Goal: Task Accomplishment & Management: Manage account settings

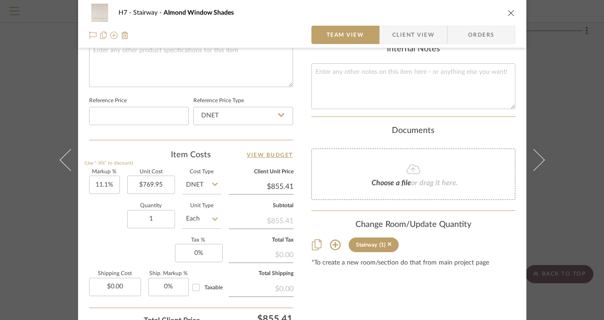
scroll to position [459, 0]
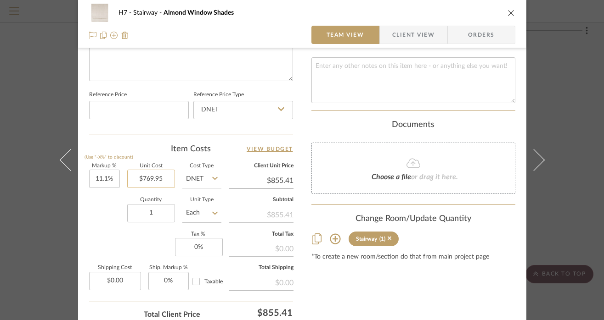
type input "769.95"
click at [164, 178] on input "769.95" at bounding box center [151, 179] width 48 height 18
type input "$881.55"
click at [557, 216] on div "H7 Stairway Almond Window Shades Team View Client View Orders Team-Facing Detai…" at bounding box center [302, 160] width 604 height 320
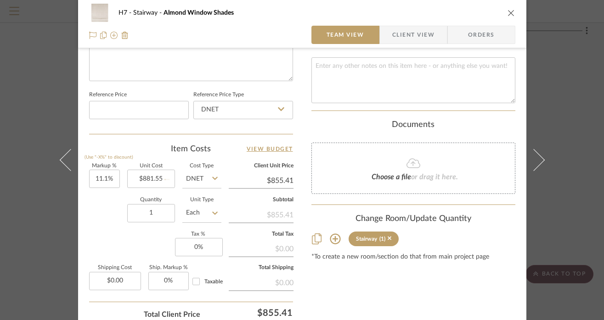
type input "$979.40"
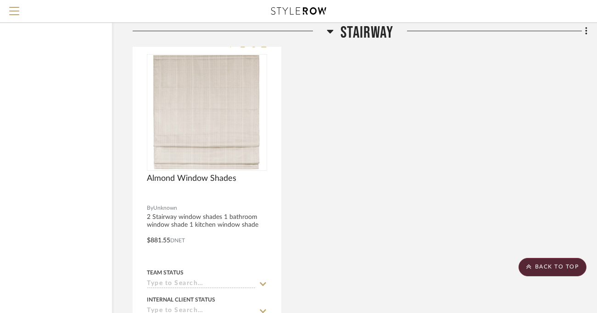
scroll to position [3330, 61]
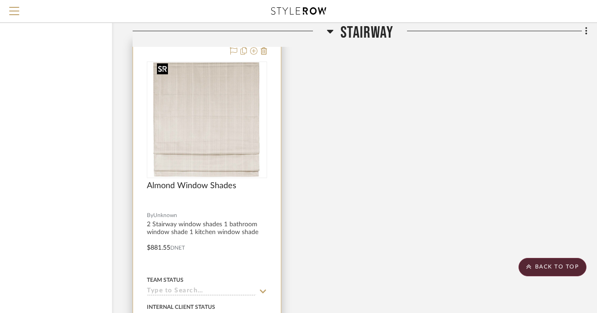
click at [218, 150] on img "0" at bounding box center [206, 119] width 107 height 115
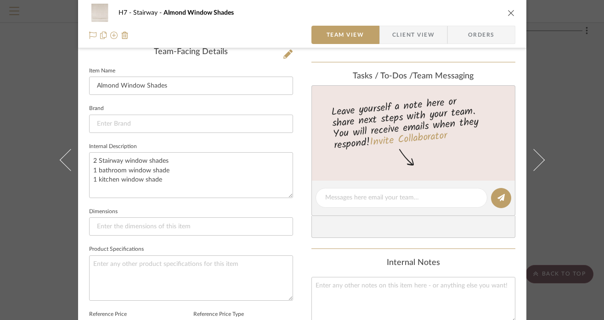
scroll to position [172, 0]
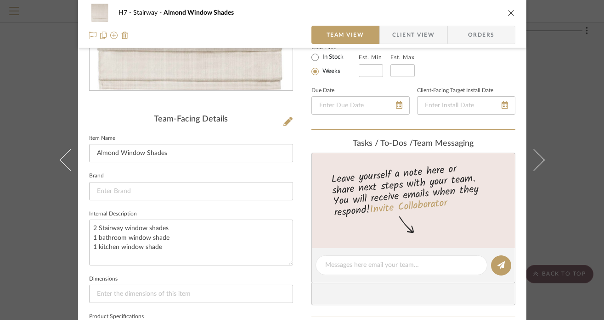
click at [508, 10] on icon "close" at bounding box center [510, 12] width 7 height 7
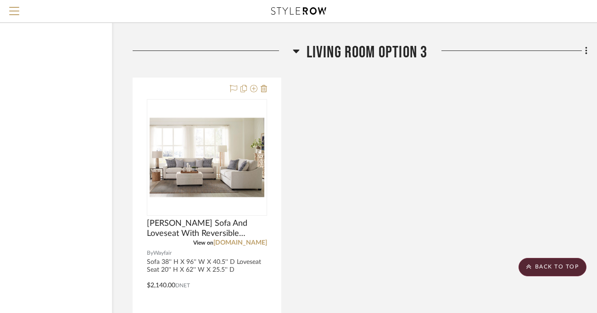
scroll to position [2843, 61]
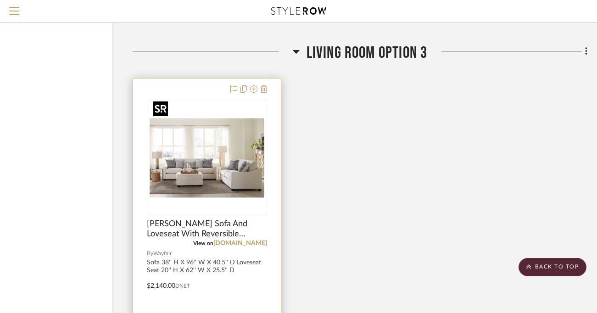
click at [240, 163] on img "0" at bounding box center [207, 158] width 115 height 115
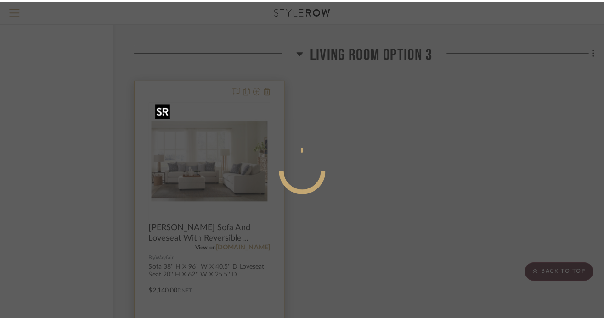
scroll to position [0, 0]
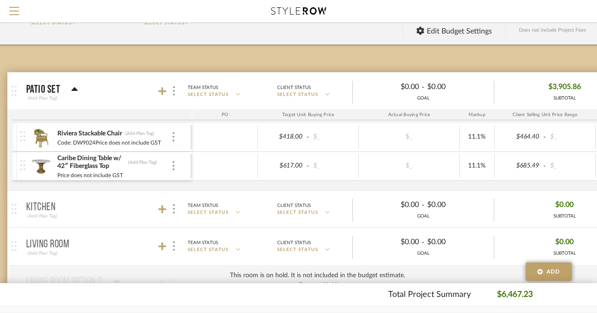
scroll to position [61, 13]
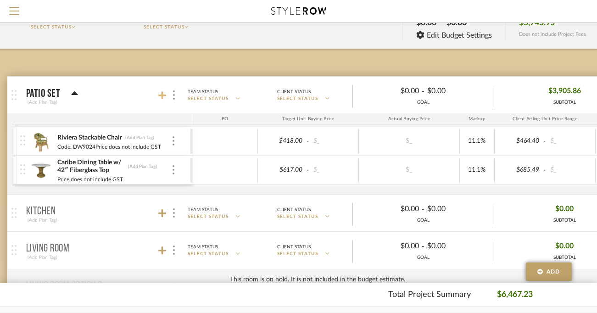
click at [165, 97] on icon at bounding box center [162, 95] width 8 height 9
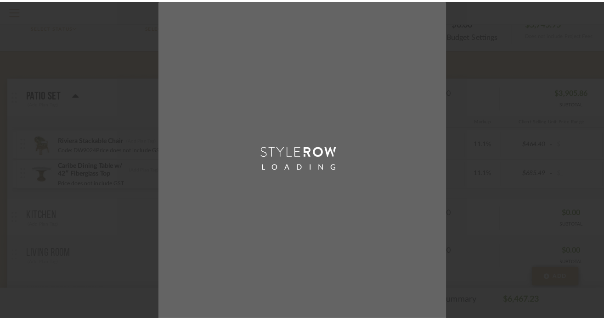
scroll to position [0, 0]
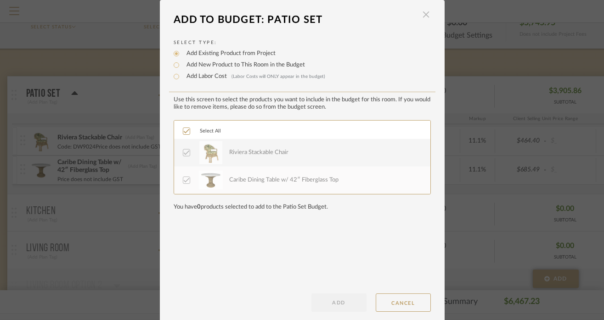
click at [419, 18] on span "button" at bounding box center [426, 15] width 18 height 18
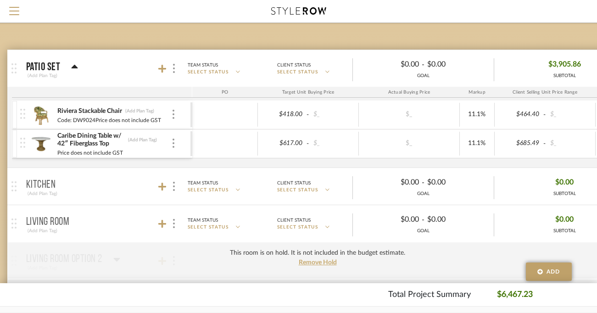
scroll to position [102, 13]
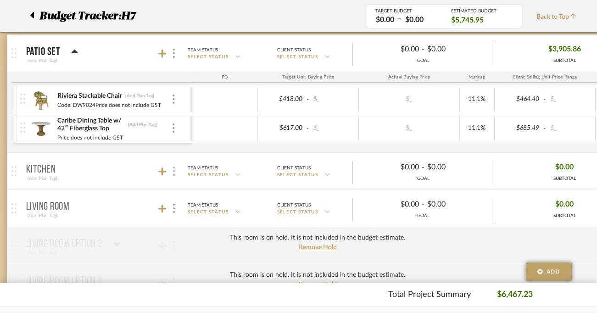
click at [176, 174] on div at bounding box center [174, 171] width 10 height 12
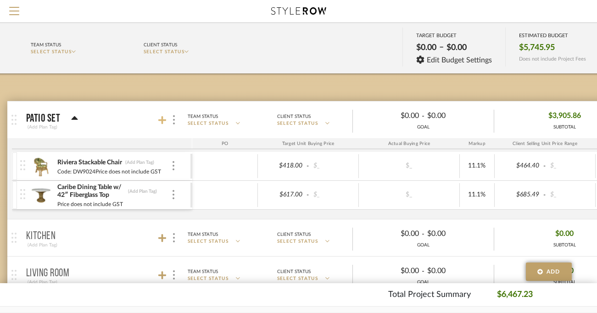
scroll to position [0, 13]
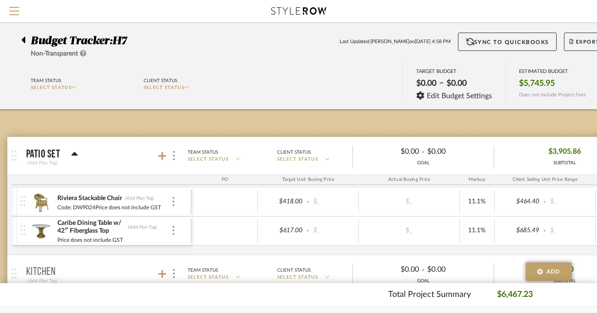
click at [23, 39] on icon at bounding box center [24, 40] width 4 height 6
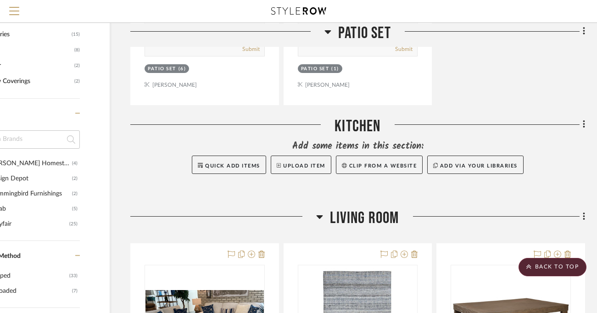
scroll to position [550, 63]
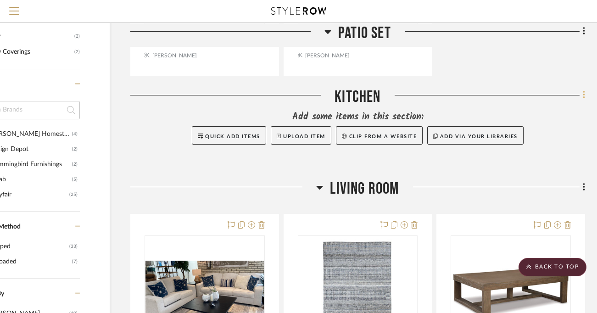
click at [581, 96] on fa-icon at bounding box center [583, 96] width 6 height 15
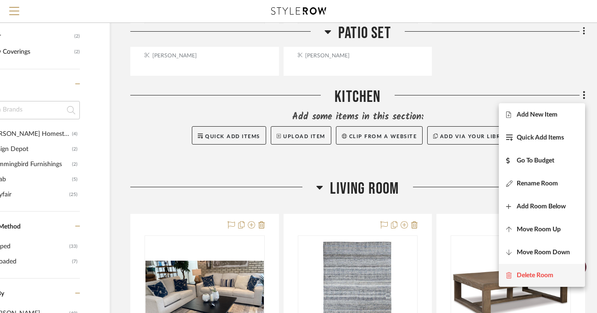
click at [535, 271] on span "Delete Room" at bounding box center [535, 275] width 37 height 8
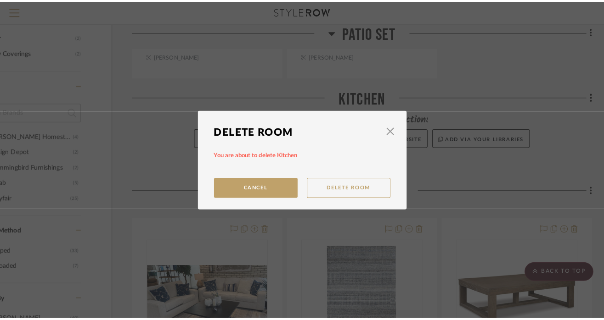
scroll to position [0, 0]
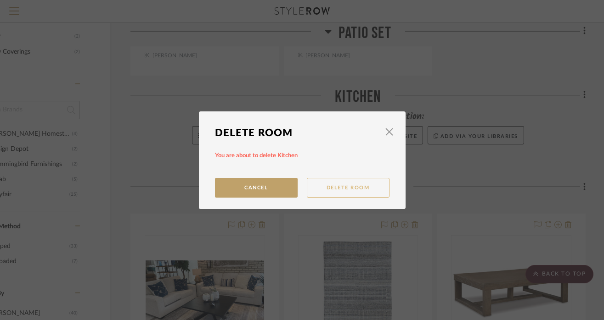
click at [379, 188] on button "Delete Room" at bounding box center [348, 188] width 83 height 20
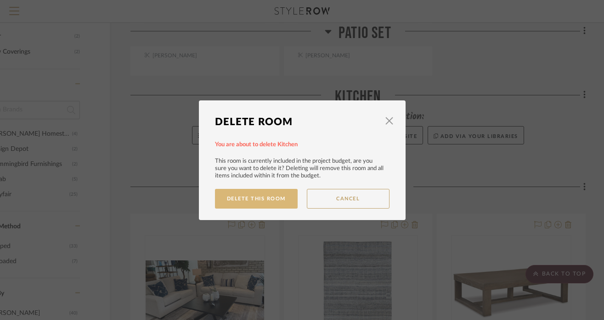
click at [277, 197] on button "Delete This Room" at bounding box center [256, 199] width 83 height 20
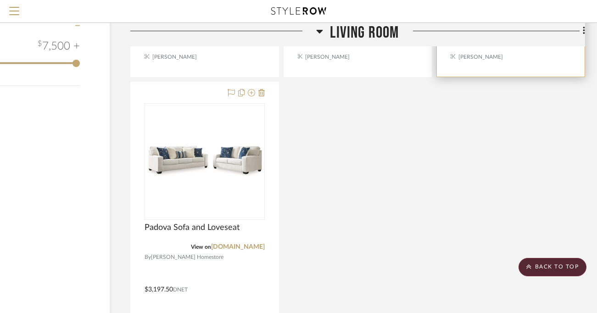
scroll to position [967, 63]
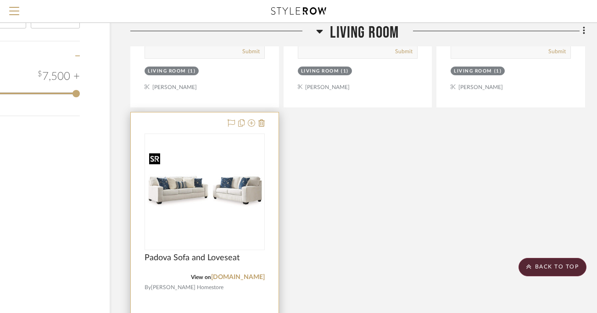
click at [229, 159] on img "0" at bounding box center [205, 192] width 118 height 84
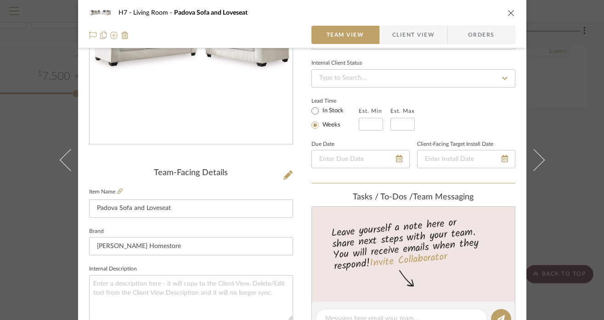
scroll to position [119, 0]
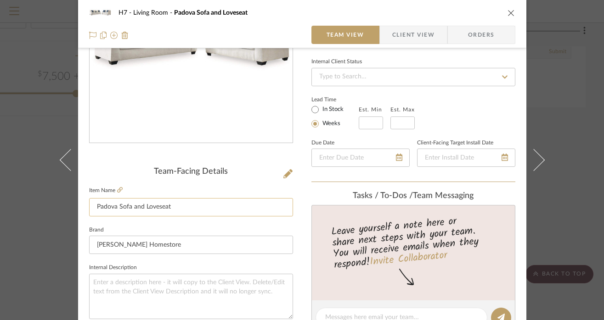
click at [129, 209] on input "Padova Sofa and Loveseat" at bounding box center [191, 207] width 204 height 18
type input "Padova Sofa Sleeper and Loveseat"
click at [226, 182] on div "Team-Facing Details Item Name [GEOGRAPHIC_DATA] Sofa Sleeper and Loveseat Brand…" at bounding box center [191, 321] width 204 height 308
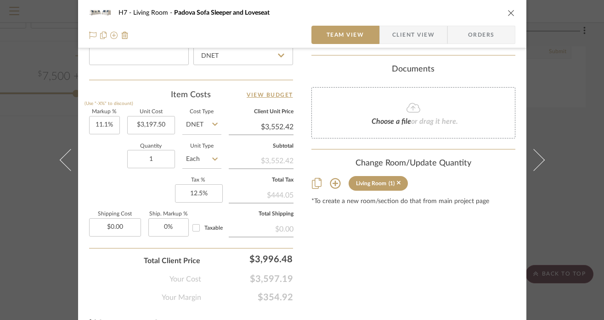
scroll to position [517, 0]
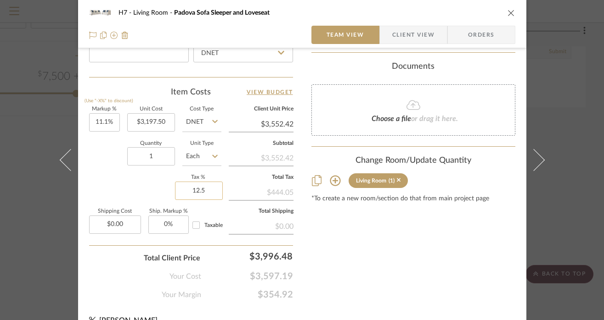
click at [194, 191] on input "12.5" at bounding box center [199, 191] width 48 height 18
type input "6.25%"
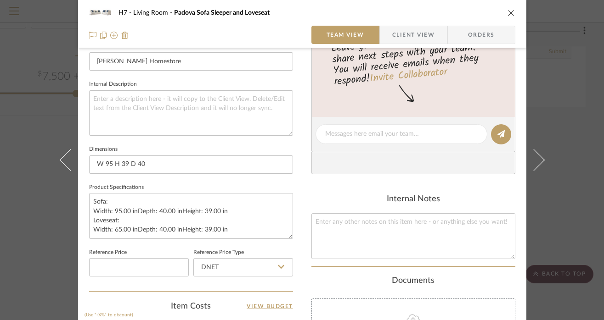
scroll to position [200, 0]
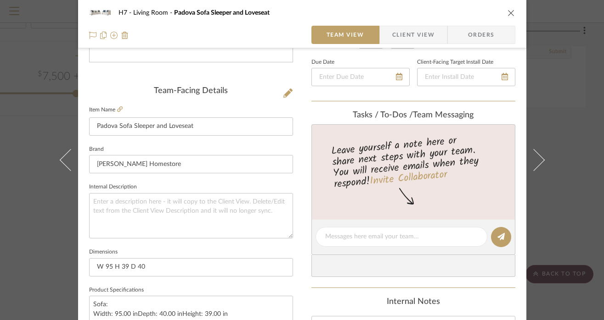
click at [508, 11] on icon "close" at bounding box center [510, 12] width 7 height 7
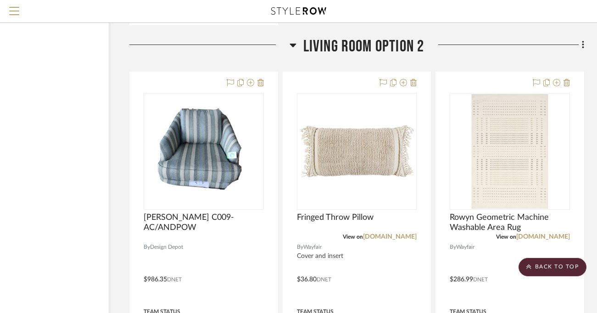
scroll to position [1458, 64]
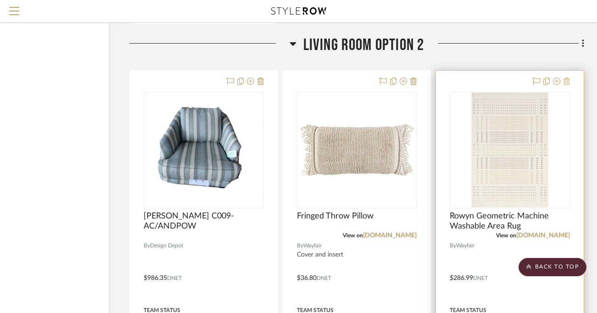
click at [569, 78] on icon at bounding box center [567, 81] width 6 height 7
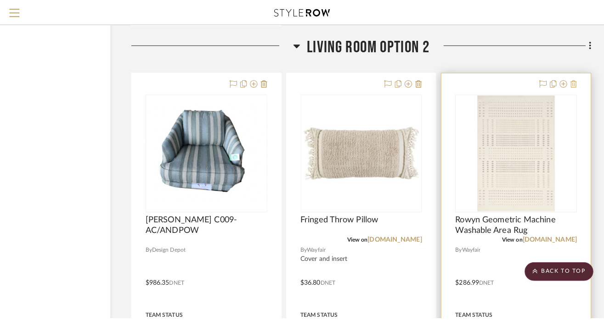
scroll to position [0, 0]
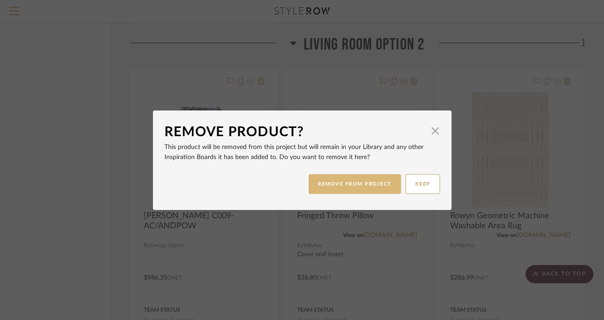
click at [367, 186] on button "REMOVE FROM PROJECT" at bounding box center [355, 184] width 92 height 20
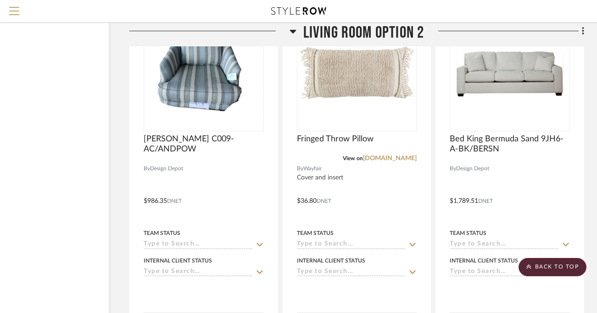
scroll to position [1473, 64]
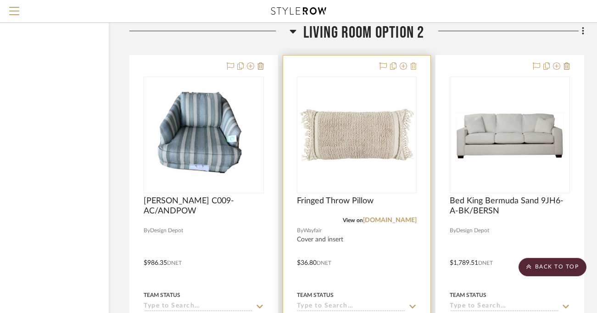
click at [414, 65] on icon at bounding box center [413, 65] width 6 height 7
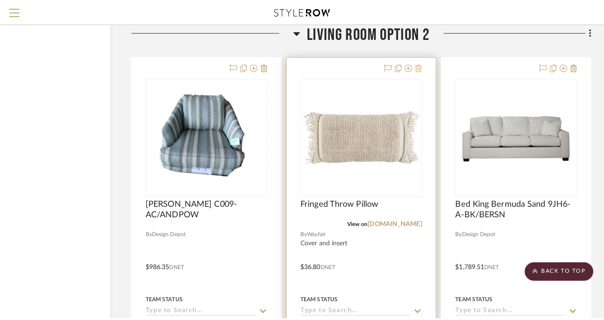
scroll to position [0, 0]
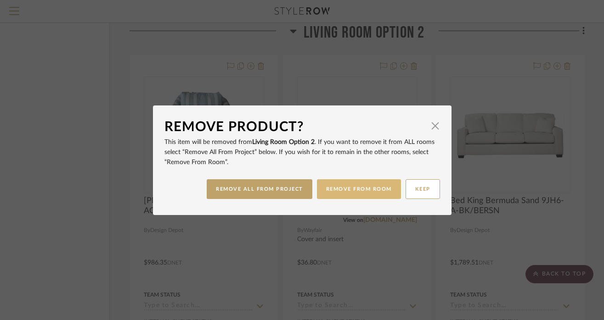
click at [350, 190] on button "REMOVE FROM ROOM" at bounding box center [359, 190] width 84 height 20
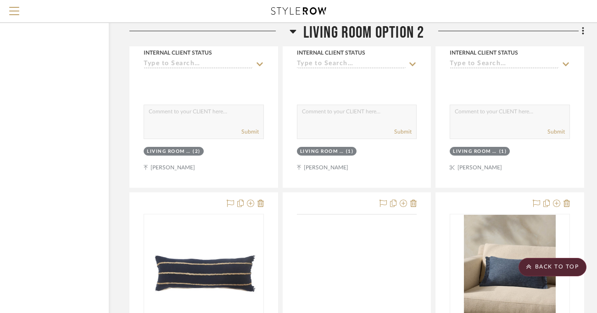
scroll to position [1817, 64]
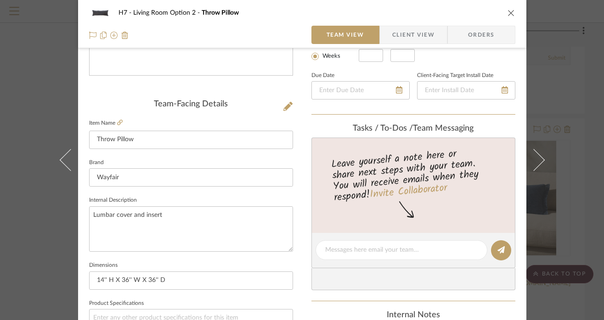
scroll to position [0, 0]
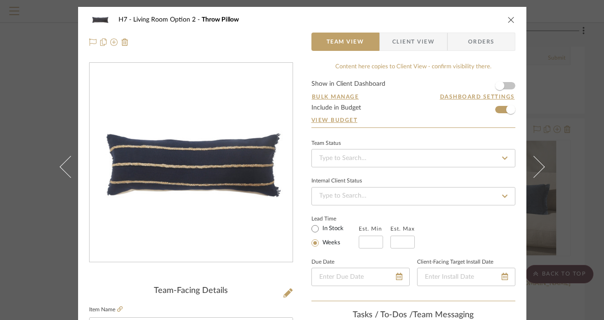
click at [507, 20] on icon "close" at bounding box center [510, 19] width 7 height 7
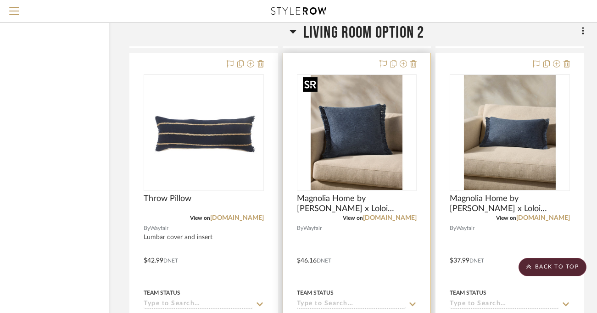
scroll to position [1860, 64]
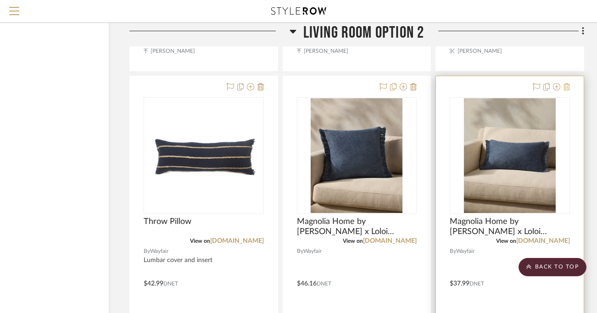
click at [566, 87] on icon at bounding box center [567, 86] width 6 height 7
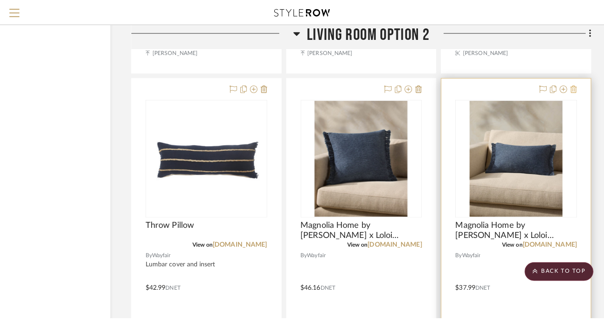
scroll to position [0, 0]
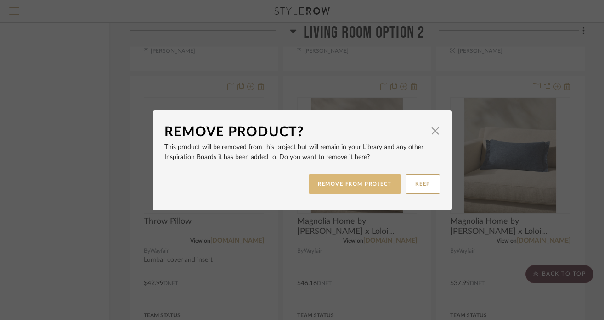
click at [376, 185] on button "REMOVE FROM PROJECT" at bounding box center [355, 184] width 92 height 20
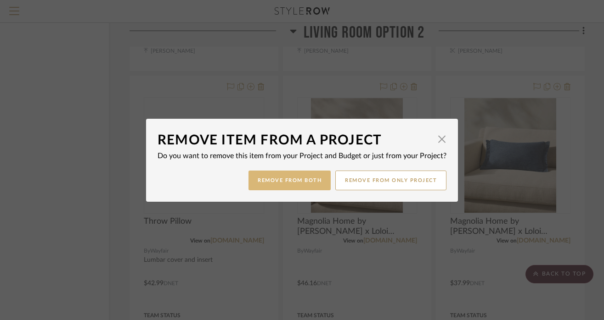
click at [309, 174] on button "Remove from Both" at bounding box center [289, 181] width 82 height 20
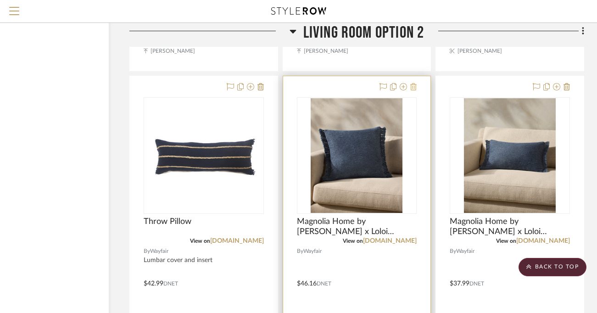
click at [413, 84] on icon at bounding box center [413, 86] width 6 height 7
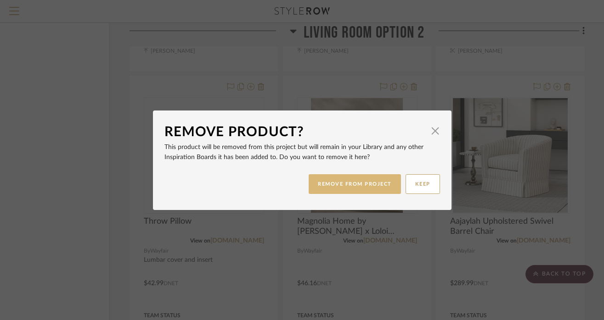
click at [338, 177] on button "REMOVE FROM PROJECT" at bounding box center [355, 184] width 92 height 20
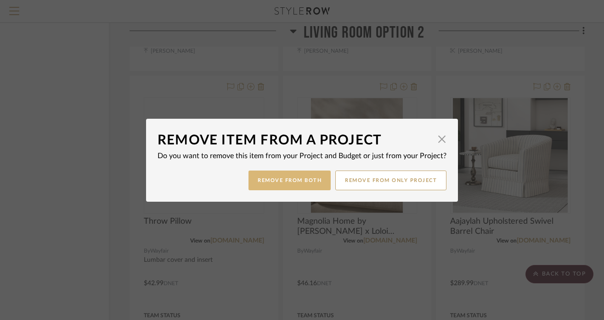
click at [303, 181] on button "Remove from Both" at bounding box center [289, 181] width 82 height 20
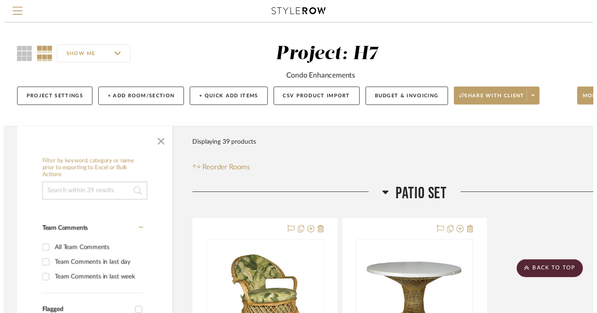
scroll to position [1860, 64]
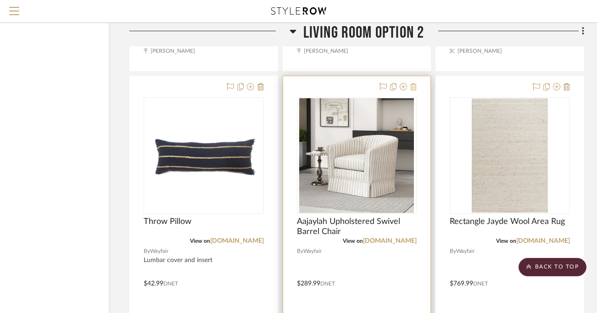
click at [411, 84] on icon at bounding box center [413, 86] width 6 height 7
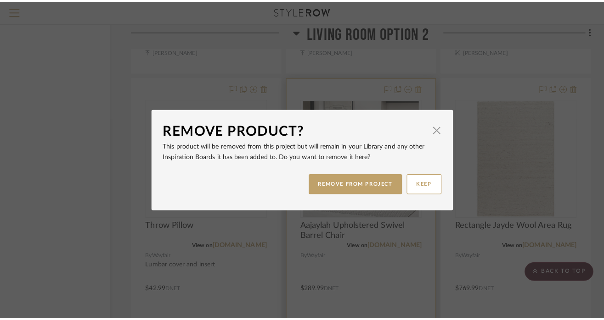
scroll to position [0, 0]
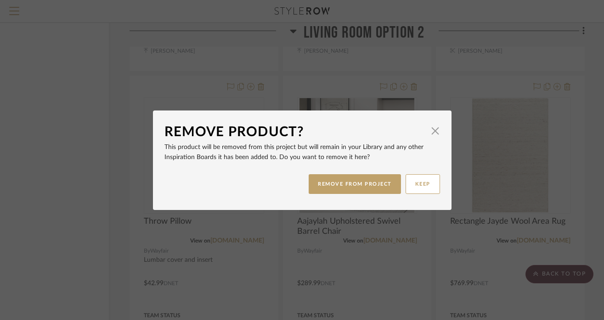
click at [440, 101] on div "Remove Product? × This product will be removed from this project but will remai…" at bounding box center [302, 160] width 604 height 320
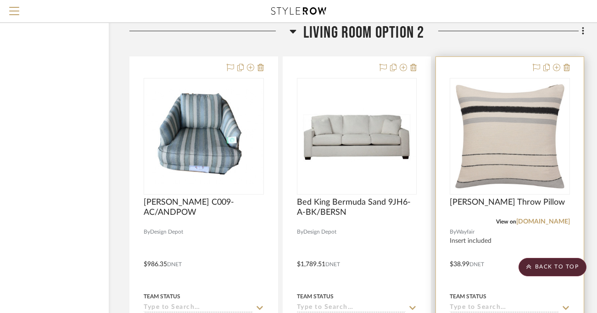
scroll to position [1472, 64]
click at [568, 65] on icon at bounding box center [567, 67] width 6 height 7
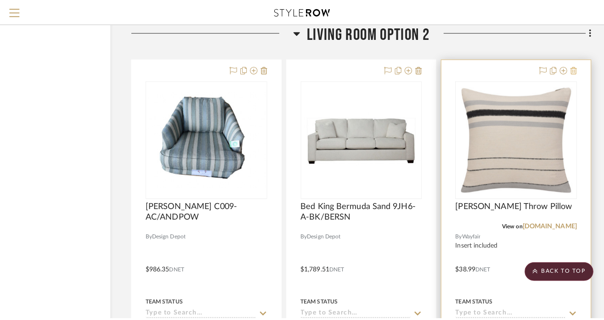
scroll to position [0, 0]
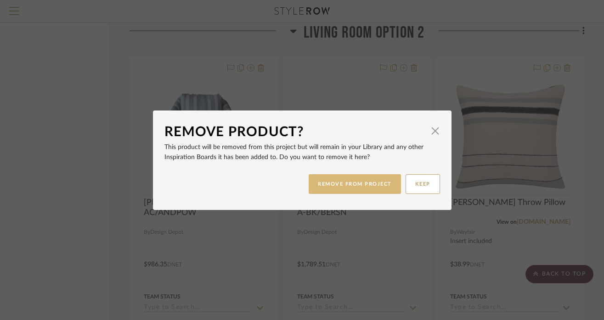
click at [376, 180] on button "REMOVE FROM PROJECT" at bounding box center [355, 184] width 92 height 20
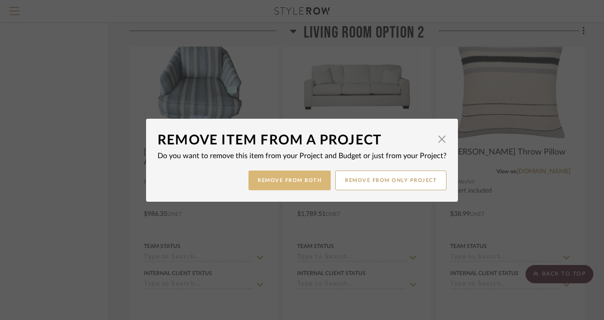
click at [311, 181] on button "Remove from Both" at bounding box center [289, 181] width 82 height 20
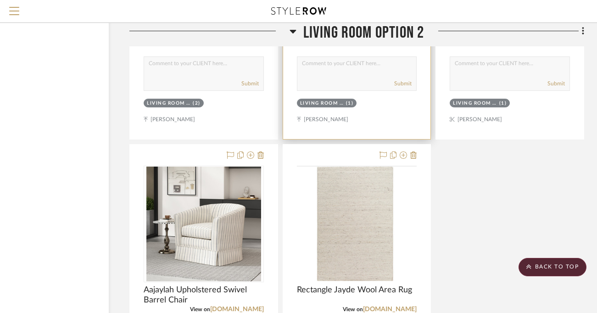
scroll to position [1798, 64]
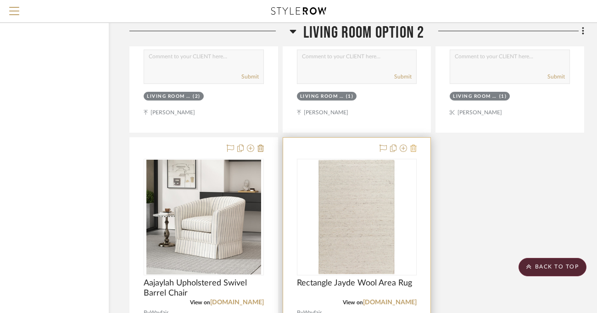
click at [415, 149] on icon at bounding box center [413, 148] width 6 height 7
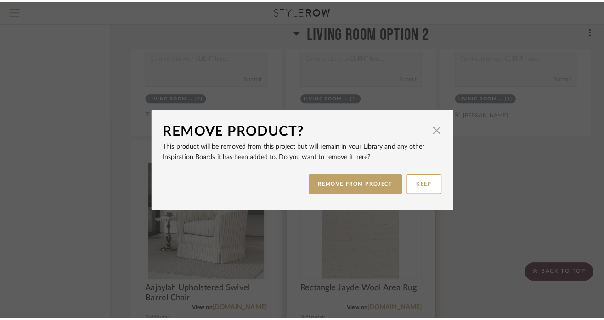
scroll to position [0, 0]
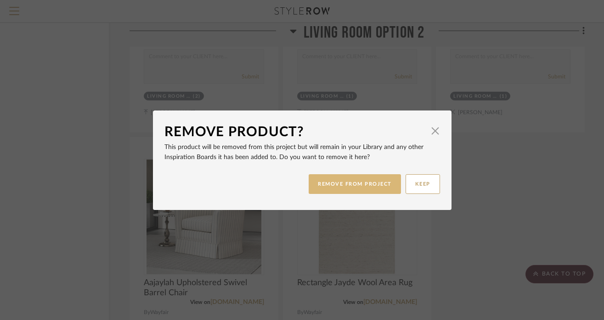
click at [376, 184] on button "REMOVE FROM PROJECT" at bounding box center [355, 184] width 92 height 20
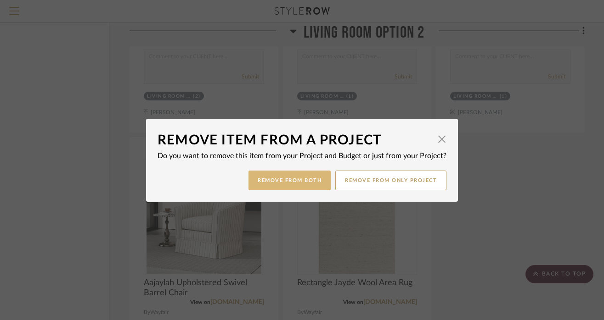
click at [308, 185] on button "Remove from Both" at bounding box center [289, 181] width 82 height 20
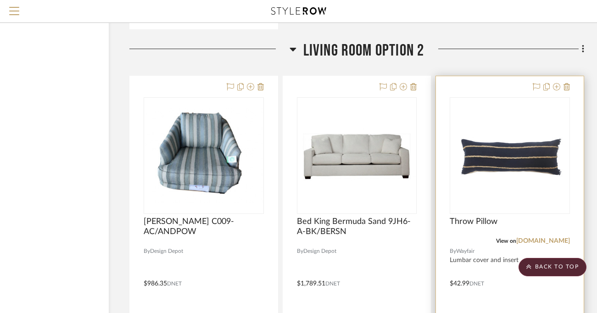
scroll to position [1443, 64]
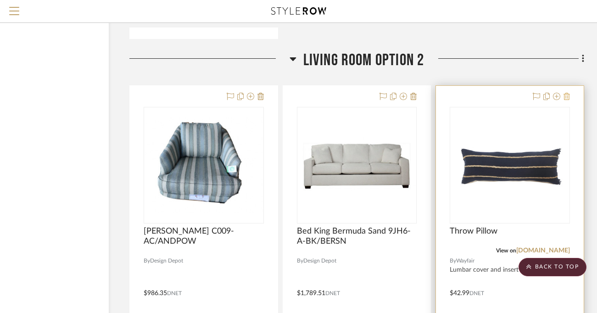
click at [565, 96] on icon at bounding box center [567, 96] width 6 height 7
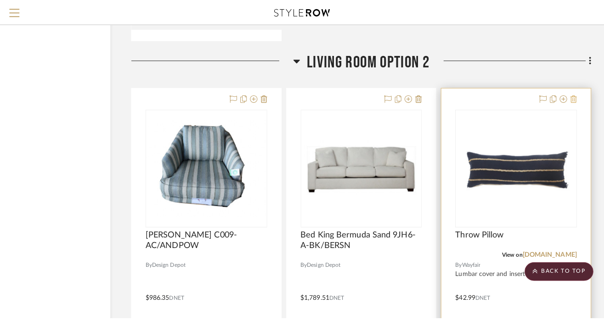
scroll to position [0, 0]
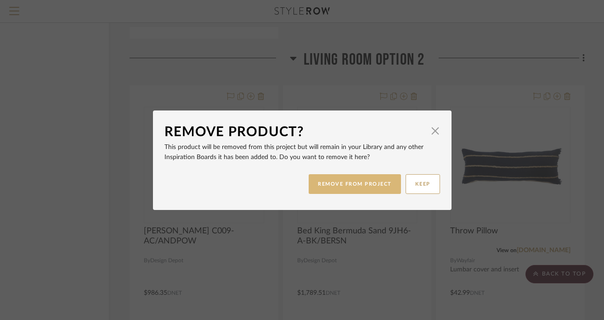
click at [382, 180] on button "REMOVE FROM PROJECT" at bounding box center [355, 184] width 92 height 20
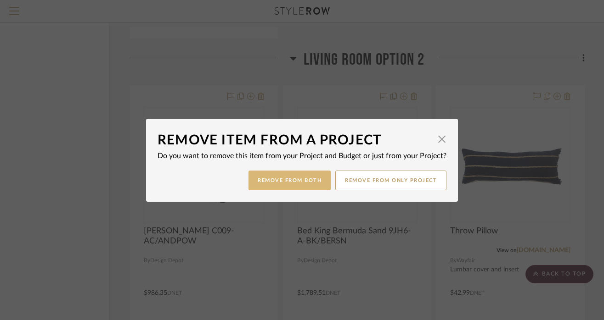
click at [320, 189] on button "Remove from Both" at bounding box center [289, 181] width 82 height 20
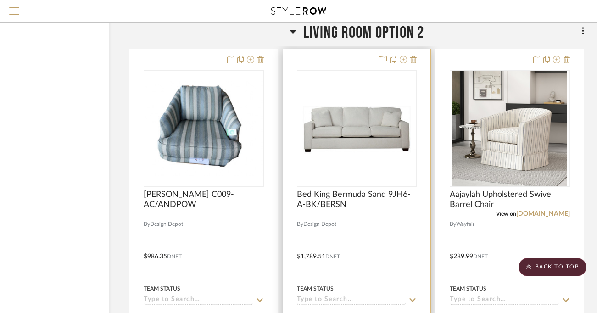
scroll to position [1478, 64]
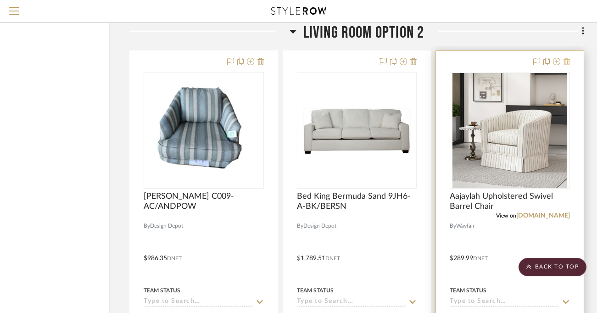
click at [566, 62] on icon at bounding box center [567, 61] width 6 height 7
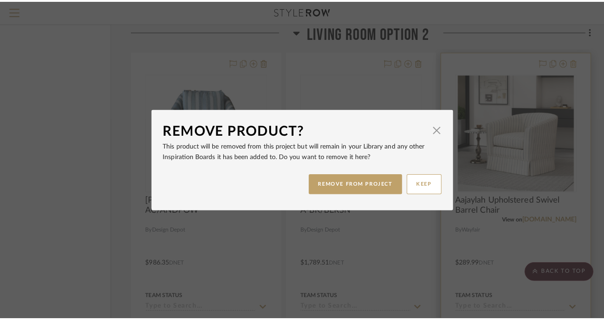
scroll to position [0, 0]
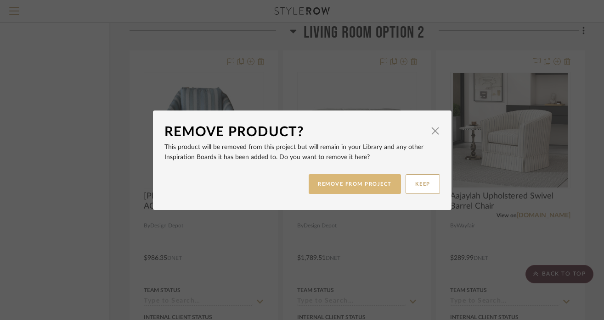
click at [377, 181] on button "REMOVE FROM PROJECT" at bounding box center [355, 184] width 92 height 20
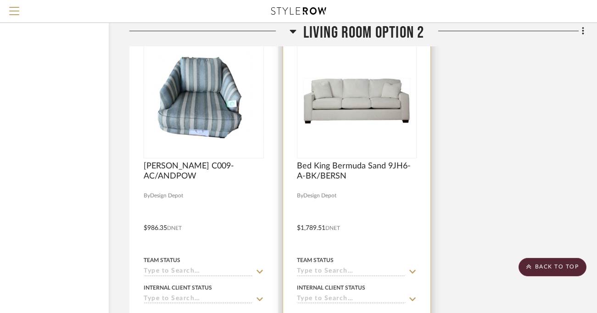
scroll to position [1510, 64]
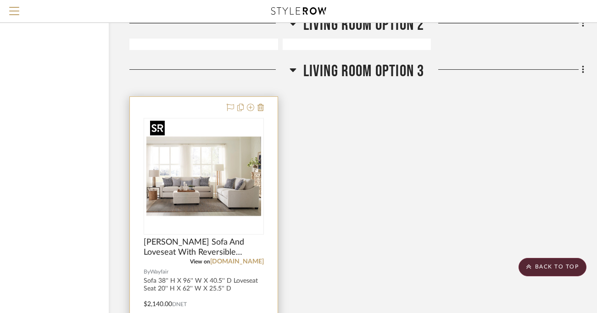
click at [0, 0] on img at bounding box center [0, 0] width 0 height 0
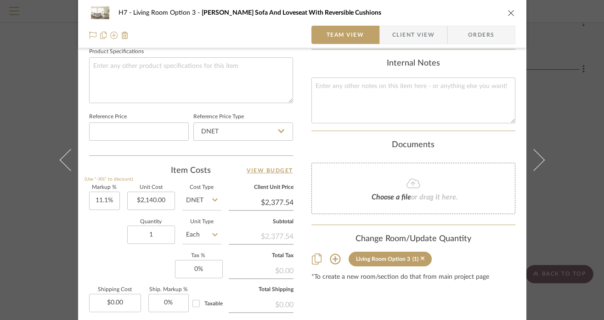
scroll to position [454, 0]
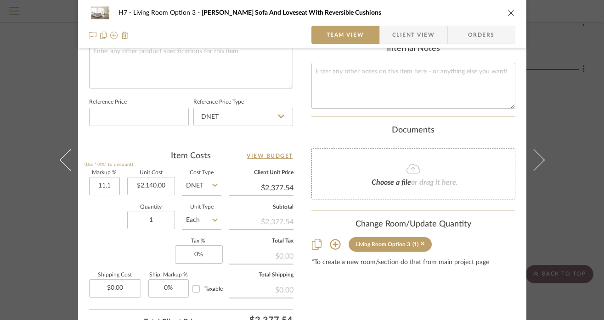
click at [107, 185] on input "11.1" at bounding box center [104, 186] width 31 height 18
type input "18.5%"
click at [165, 222] on input "1" at bounding box center [151, 220] width 48 height 18
type input "$2,535.90"
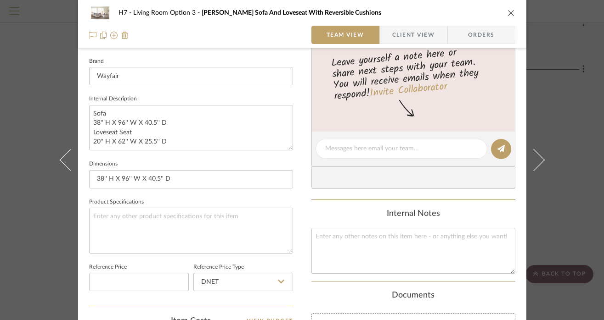
scroll to position [225, 0]
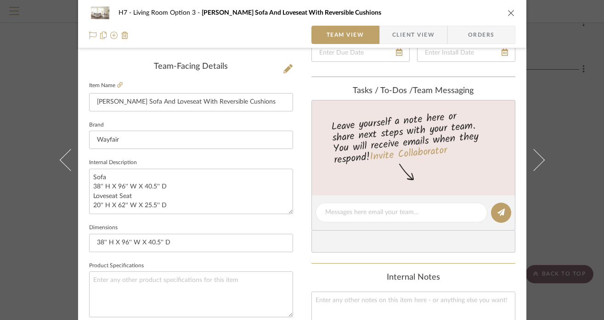
click at [507, 15] on icon "close" at bounding box center [510, 12] width 7 height 7
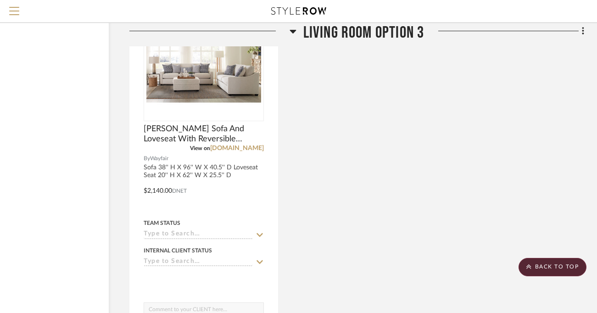
scroll to position [1995, 64]
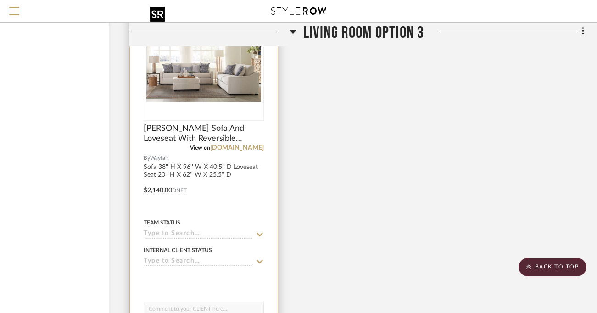
click at [240, 96] on img "0" at bounding box center [203, 62] width 115 height 115
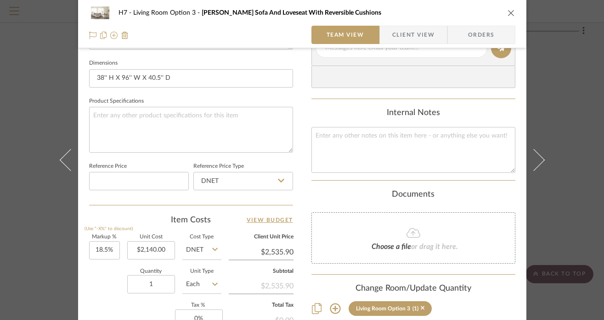
scroll to position [533, 0]
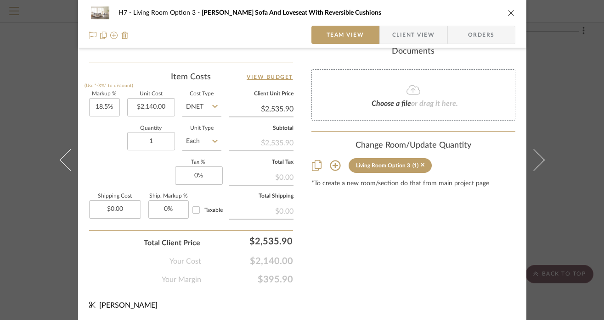
click at [573, 195] on div "H7 Living Room Option 3 [PERSON_NAME] Sofa And Loveseat With Reversible Cushion…" at bounding box center [302, 160] width 604 height 320
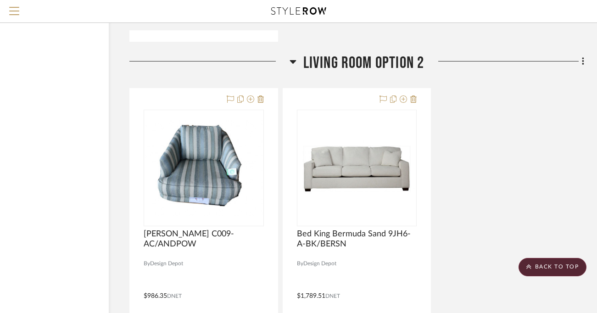
scroll to position [1535, 64]
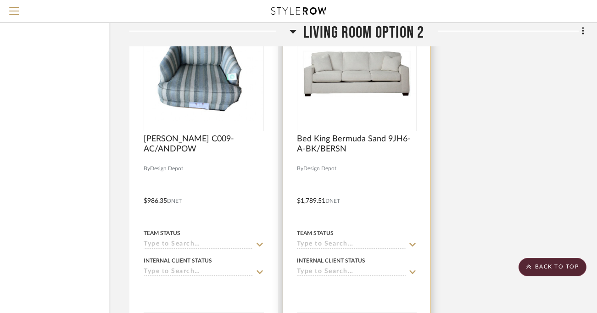
click at [380, 92] on img "0" at bounding box center [357, 73] width 118 height 62
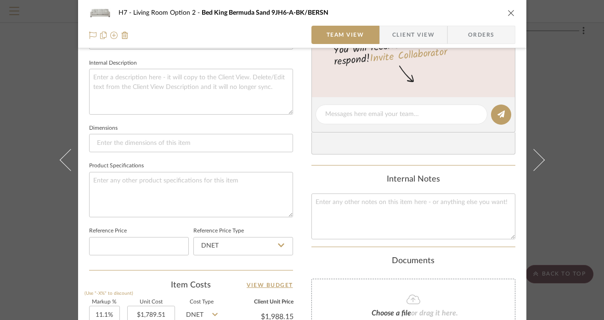
scroll to position [0, 0]
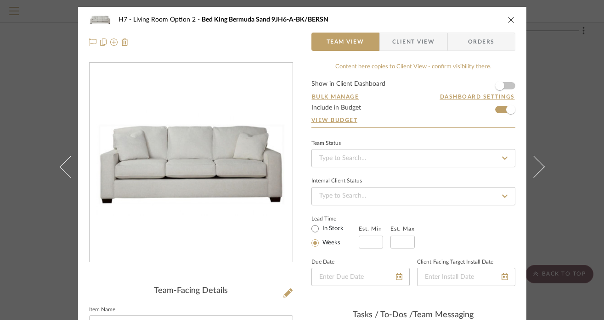
click at [508, 19] on icon "close" at bounding box center [510, 19] width 7 height 7
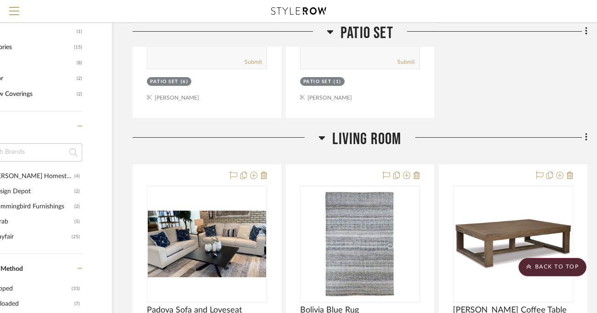
scroll to position [562, 61]
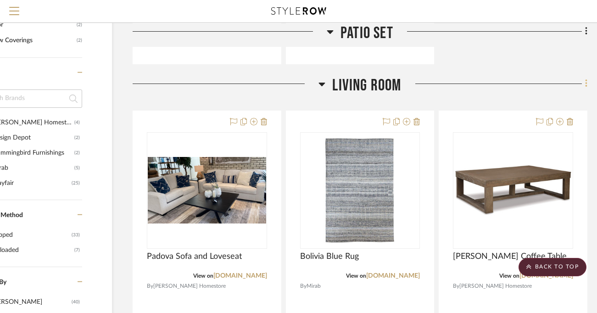
click at [585, 84] on icon at bounding box center [586, 84] width 2 height 8
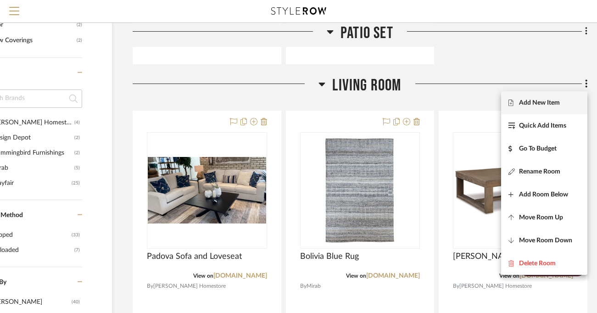
click at [566, 101] on span "Add New Item" at bounding box center [545, 103] width 72 height 8
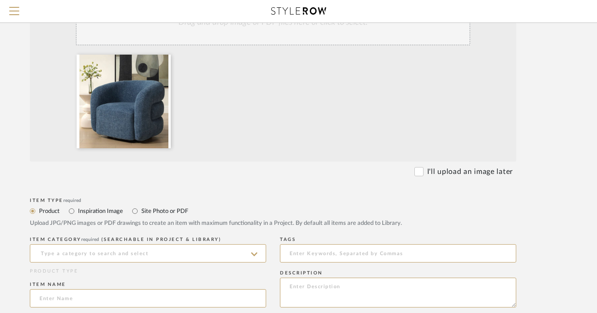
scroll to position [179, 57]
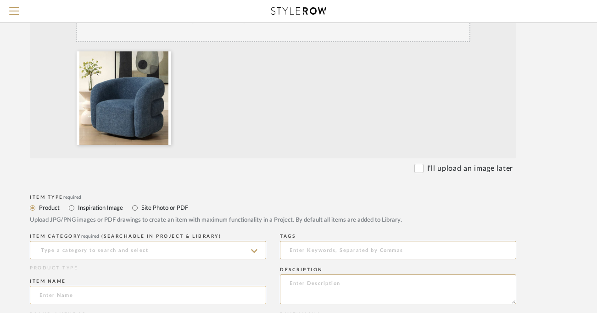
click at [130, 292] on input at bounding box center [148, 295] width 236 height 18
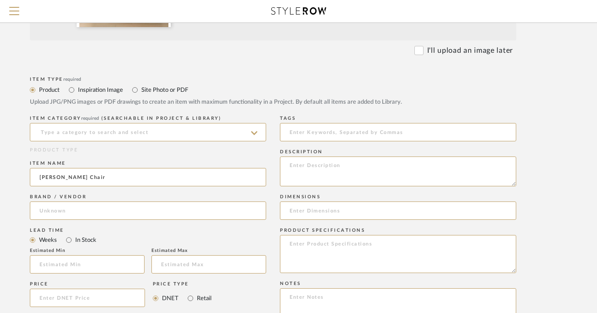
scroll to position [301, 57]
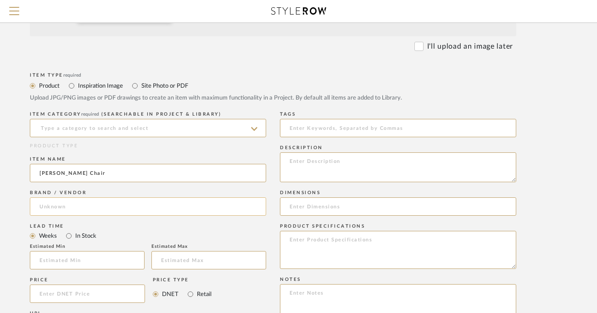
type input "[PERSON_NAME] Chair"
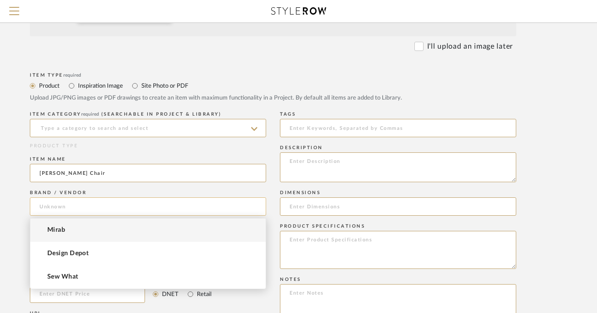
click at [245, 209] on input at bounding box center [148, 206] width 236 height 18
click at [239, 230] on mat-option "Mirab" at bounding box center [148, 230] width 236 height 23
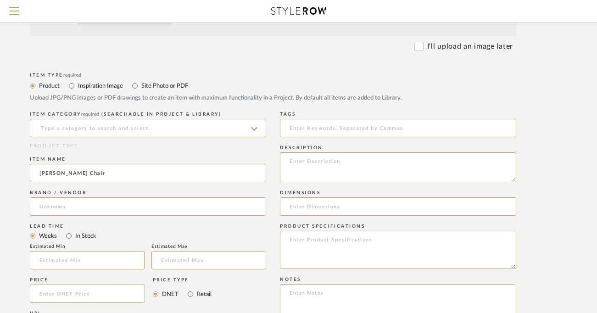
type input "Mirab"
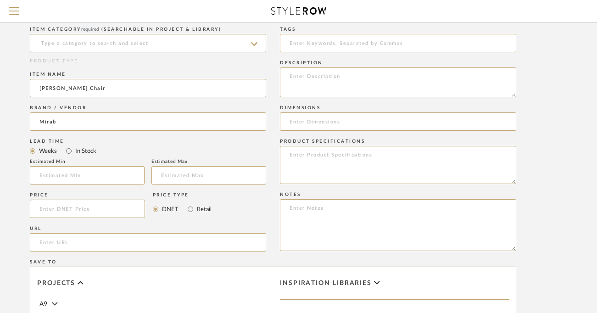
scroll to position [400, 57]
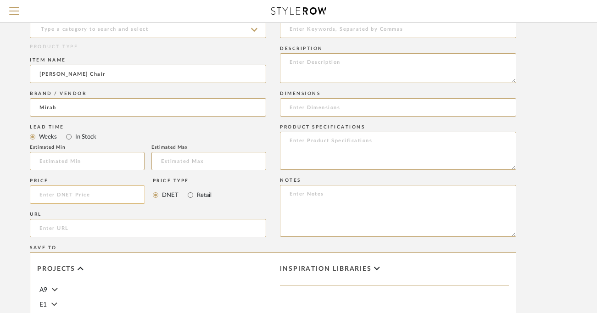
click at [93, 193] on input at bounding box center [87, 194] width 115 height 18
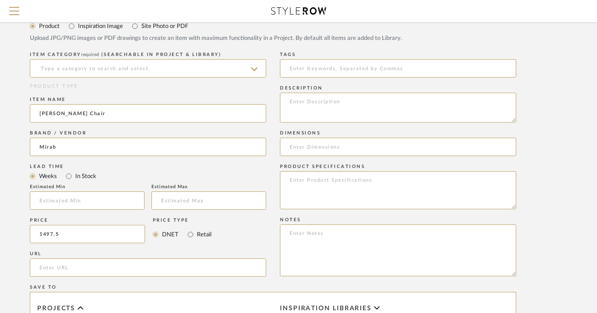
scroll to position [354, 57]
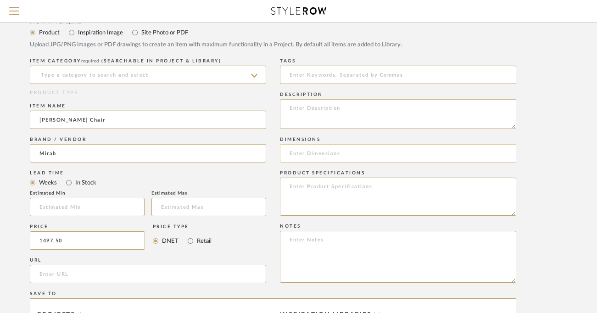
type input "$1,497.50"
click at [315, 152] on input at bounding box center [398, 153] width 236 height 18
click at [309, 152] on input "35W X29H" at bounding box center [398, 153] width 236 height 18
click at [349, 154] on input "35W X 29H" at bounding box center [398, 153] width 236 height 18
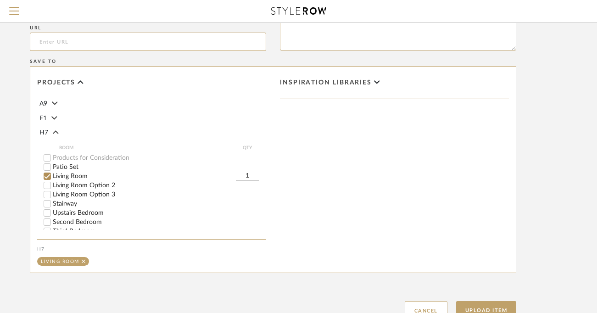
scroll to position [660, 57]
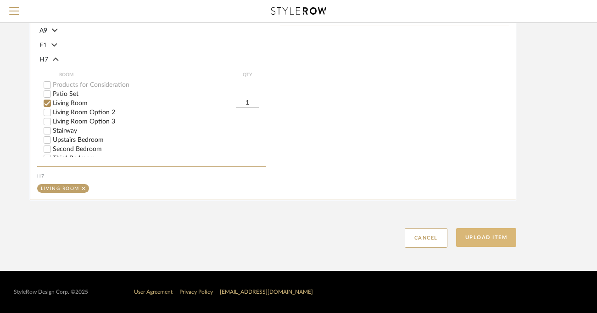
type input "35W X 29H X 33D"
click at [470, 238] on button "Upload Item" at bounding box center [486, 237] width 61 height 19
click at [486, 239] on button "Upload Item" at bounding box center [486, 237] width 61 height 19
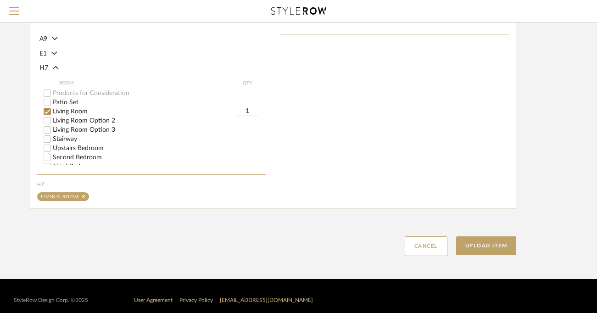
scroll to position [652, 57]
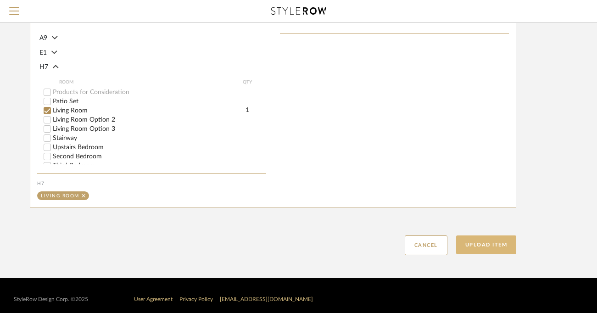
click at [497, 247] on button "Upload Item" at bounding box center [486, 245] width 61 height 19
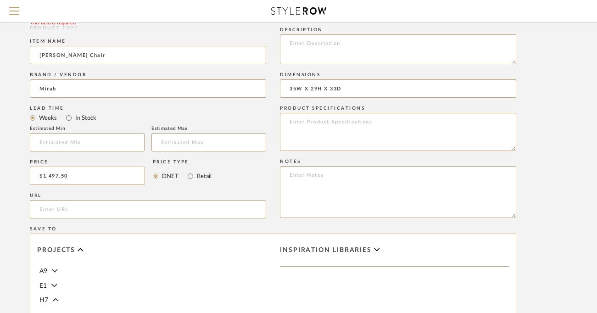
scroll to position [299, 57]
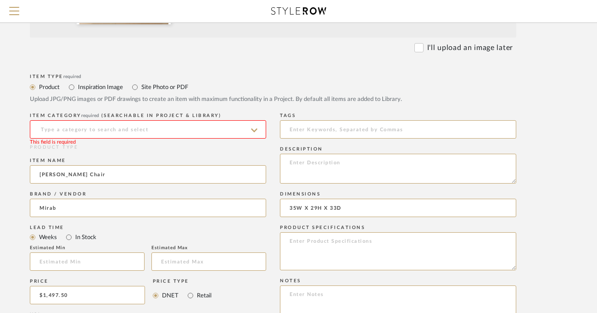
click at [239, 130] on input at bounding box center [148, 129] width 236 height 18
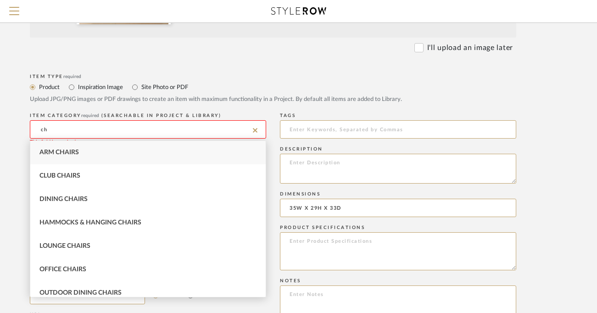
type input "c"
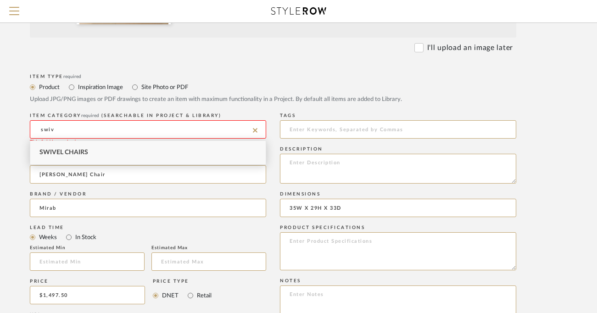
click at [221, 149] on div "Swivel Chairs" at bounding box center [148, 152] width 236 height 23
type input "Swivel Chairs"
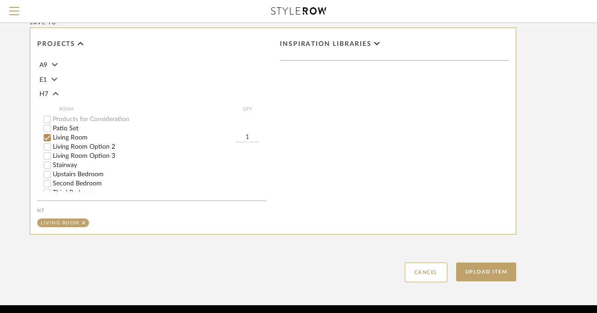
scroll to position [660, 57]
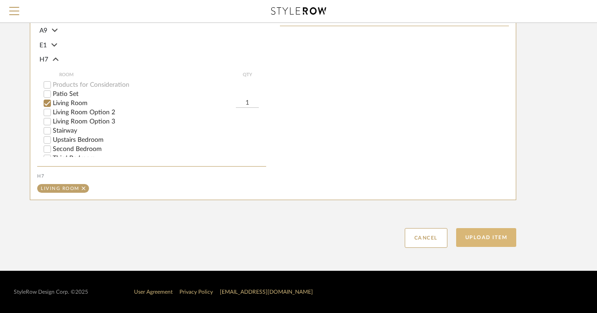
click at [464, 240] on button "Upload Item" at bounding box center [486, 237] width 61 height 19
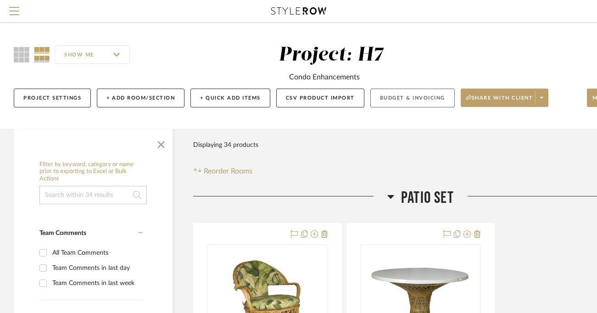
click at [404, 95] on button "Budget & Invoicing" at bounding box center [413, 98] width 84 height 19
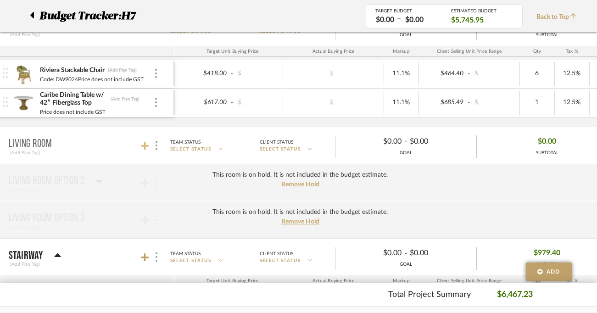
click at [143, 146] on icon at bounding box center [145, 146] width 8 height 8
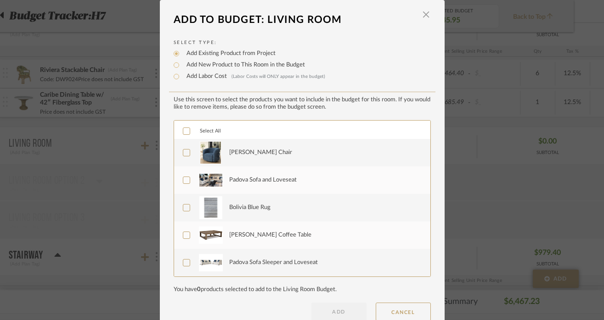
click at [246, 156] on div "[PERSON_NAME] Chair" at bounding box center [260, 152] width 63 height 9
click at [253, 177] on div "Padova Sofa and Loveseat" at bounding box center [262, 180] width 67 height 9
click at [261, 207] on div "Bolivia Blue Rug" at bounding box center [249, 207] width 41 height 9
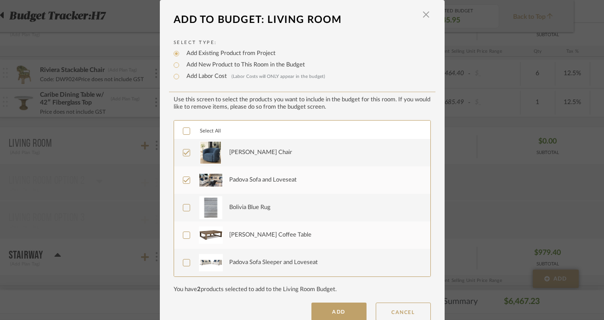
click at [262, 240] on div "[PERSON_NAME] Coffee Table" at bounding box center [270, 235] width 82 height 9
click at [262, 264] on div "Padova Sofa Sleeper and Loveseat" at bounding box center [273, 262] width 89 height 9
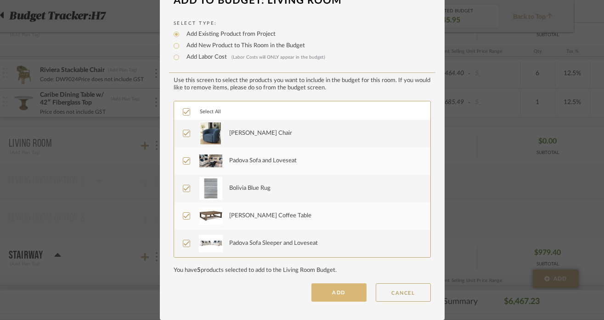
click at [334, 292] on button "ADD" at bounding box center [338, 293] width 55 height 18
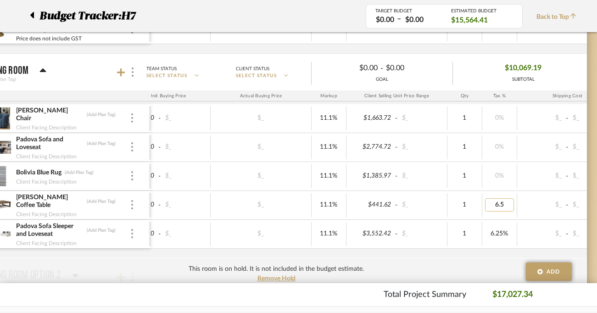
click at [501, 207] on input "6.5" at bounding box center [499, 204] width 29 height 13
type input "6.25"
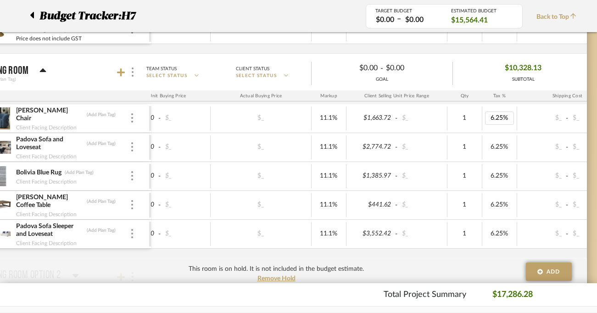
click at [562, 82] on div "$10,328.13 SUBTOTAL" at bounding box center [523, 72] width 141 height 22
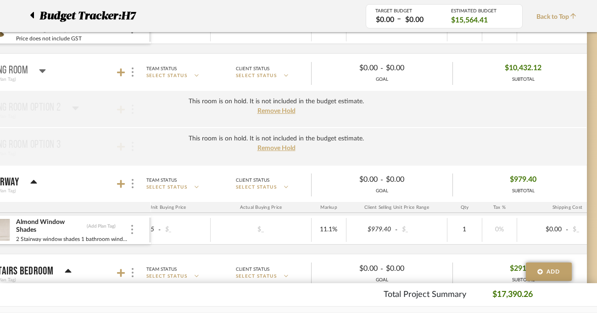
click at [43, 71] on icon at bounding box center [42, 71] width 6 height 4
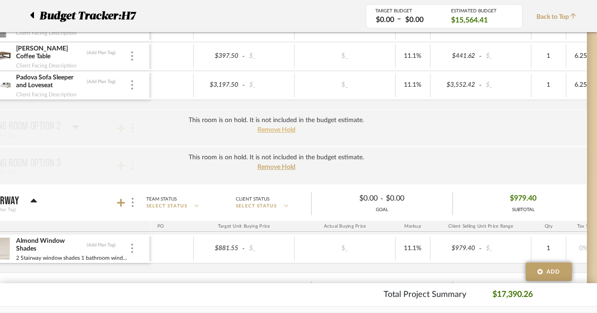
click at [274, 130] on span "Remove Hold" at bounding box center [277, 130] width 38 height 6
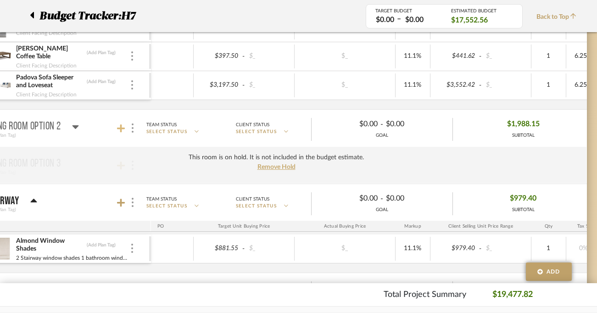
click at [118, 127] on icon at bounding box center [121, 128] width 8 height 9
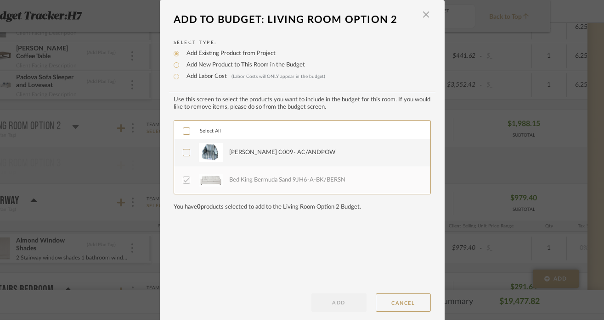
click at [185, 151] on icon at bounding box center [186, 153] width 6 height 6
click at [321, 302] on button "ADD" at bounding box center [338, 303] width 55 height 18
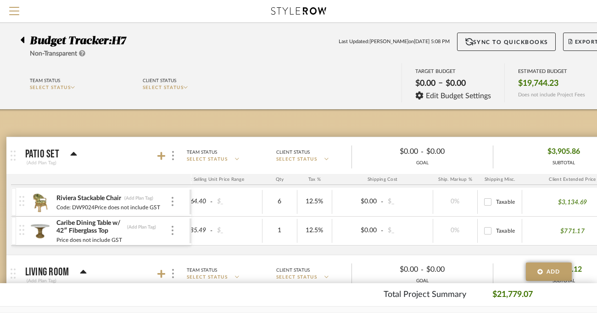
click at [28, 41] on div at bounding box center [25, 38] width 10 height 11
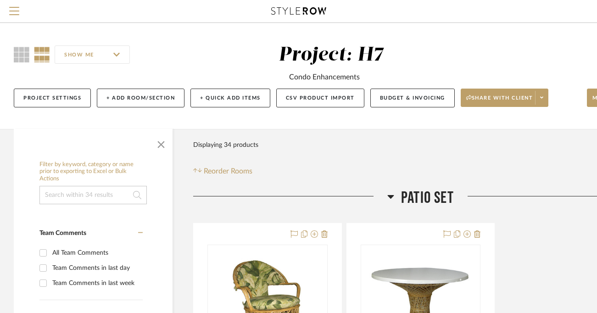
click at [66, 191] on input at bounding box center [92, 195] width 107 height 18
click at [15, 12] on span "Menu" at bounding box center [14, 14] width 10 height 14
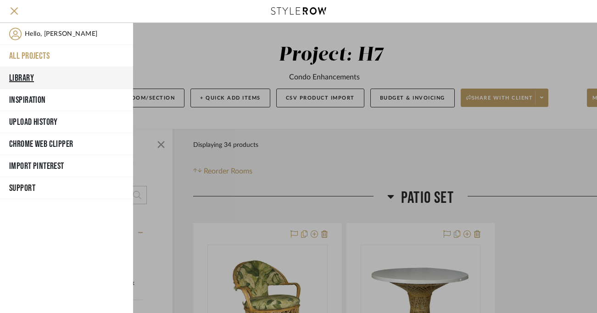
click at [31, 75] on button "Library" at bounding box center [66, 78] width 133 height 22
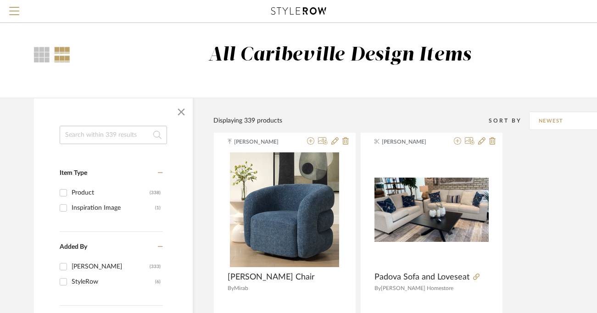
click at [97, 131] on input at bounding box center [113, 135] width 107 height 18
type input "rug"
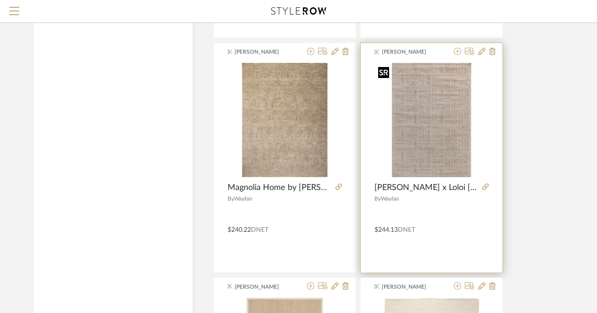
click at [427, 135] on img "0" at bounding box center [432, 120] width 114 height 114
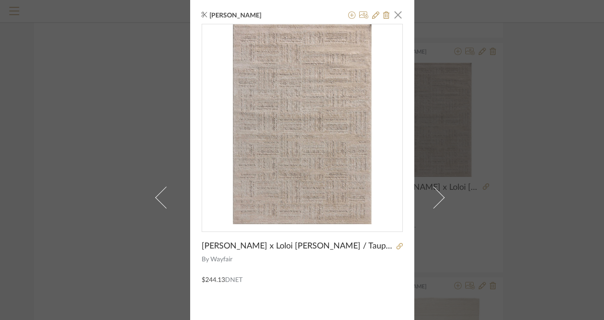
click at [539, 59] on div "[PERSON_NAME] × [PERSON_NAME] x Loloi [PERSON_NAME] / Taupe Area Rug By Wayfair…" at bounding box center [302, 160] width 604 height 320
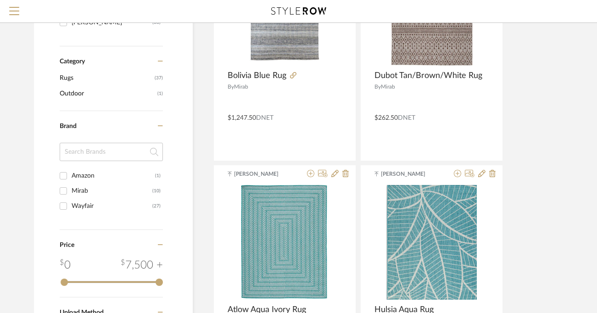
scroll to position [225, 0]
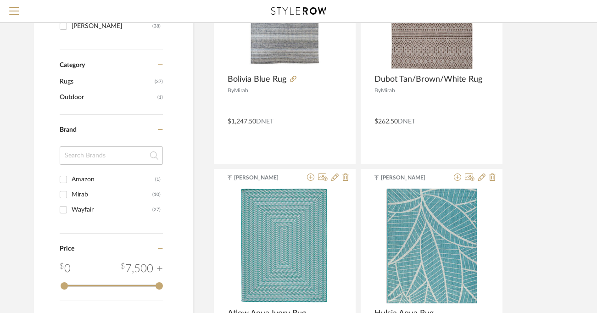
click at [82, 195] on div "Mirab" at bounding box center [112, 194] width 81 height 15
click at [71, 195] on input "Mirab (10)" at bounding box center [63, 194] width 15 height 15
checkbox input "true"
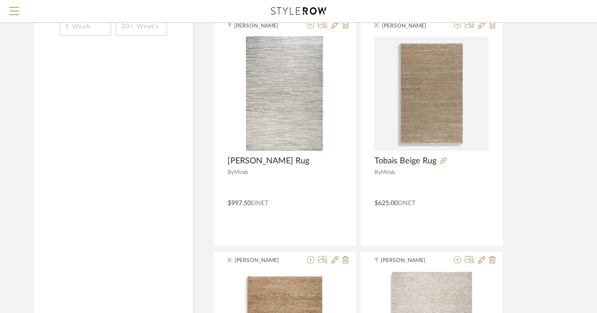
scroll to position [587, 0]
